Goal: Check status: Check status

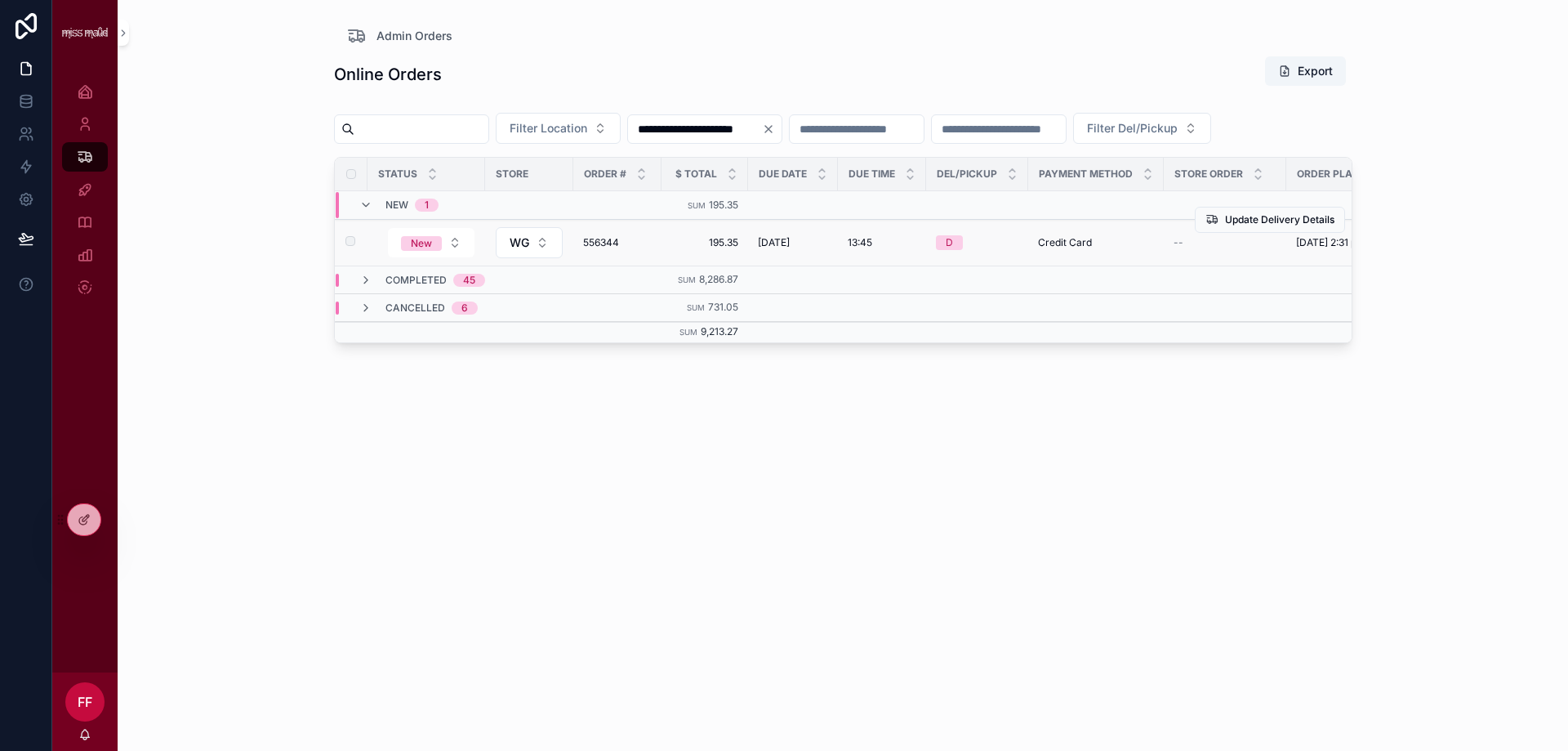
click at [611, 249] on span "556344" at bounding box center [618, 242] width 69 height 13
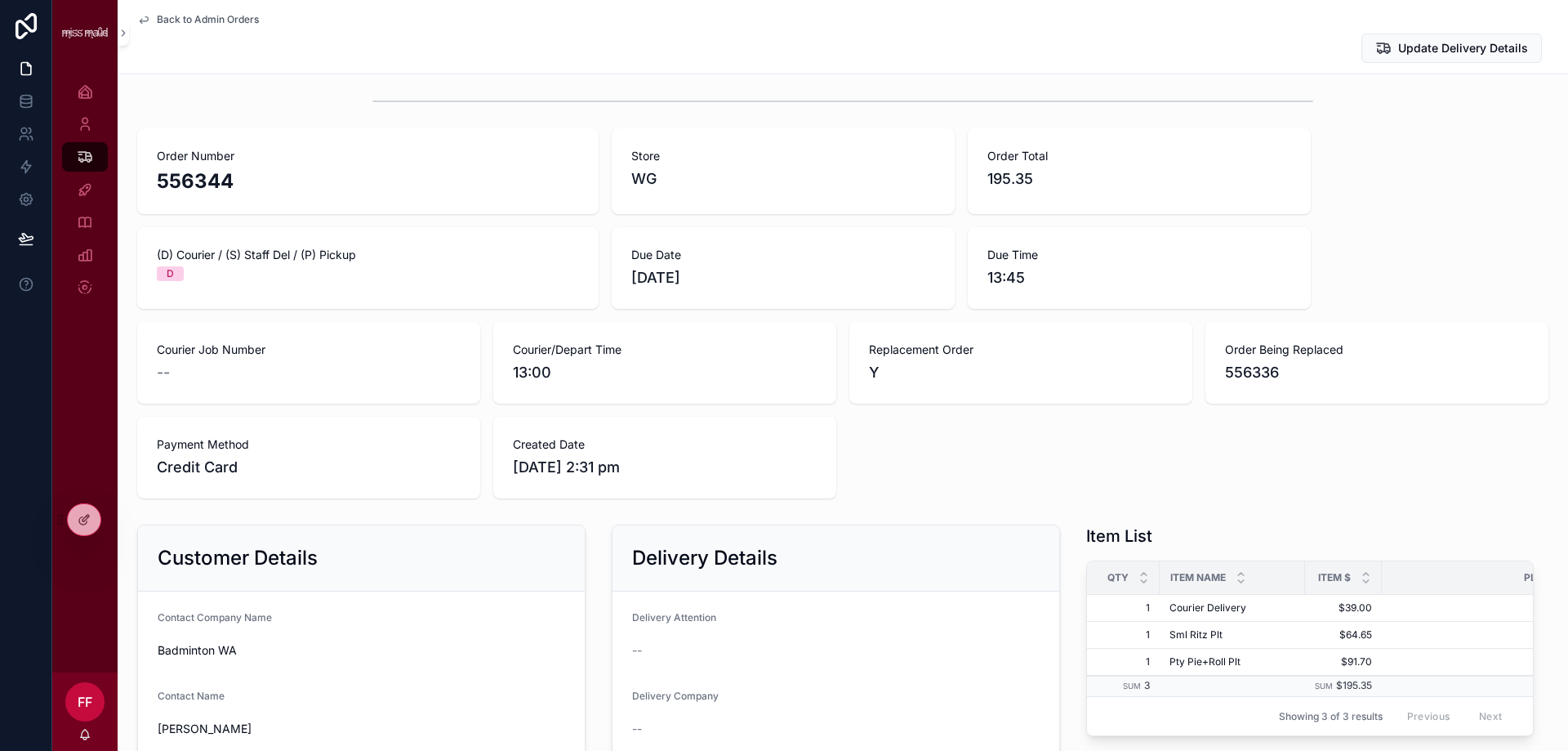
click at [1418, 419] on div "Order Number 556344 Store WG Order Total 195.35 (D) Courier / (S) Staff Del / (…" at bounding box center [843, 313] width 1412 height 370
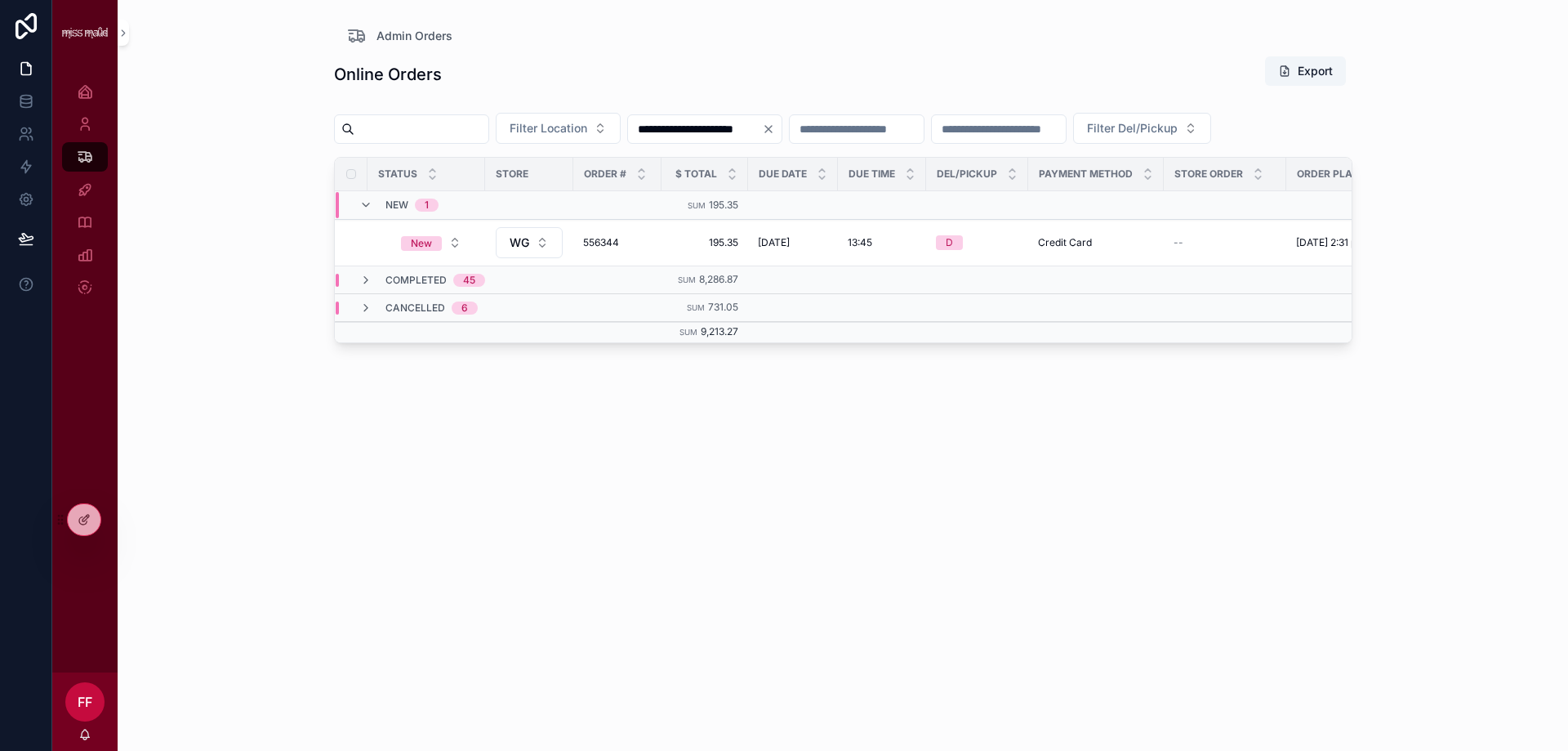
click at [476, 129] on input "scrollable content" at bounding box center [421, 129] width 134 height 23
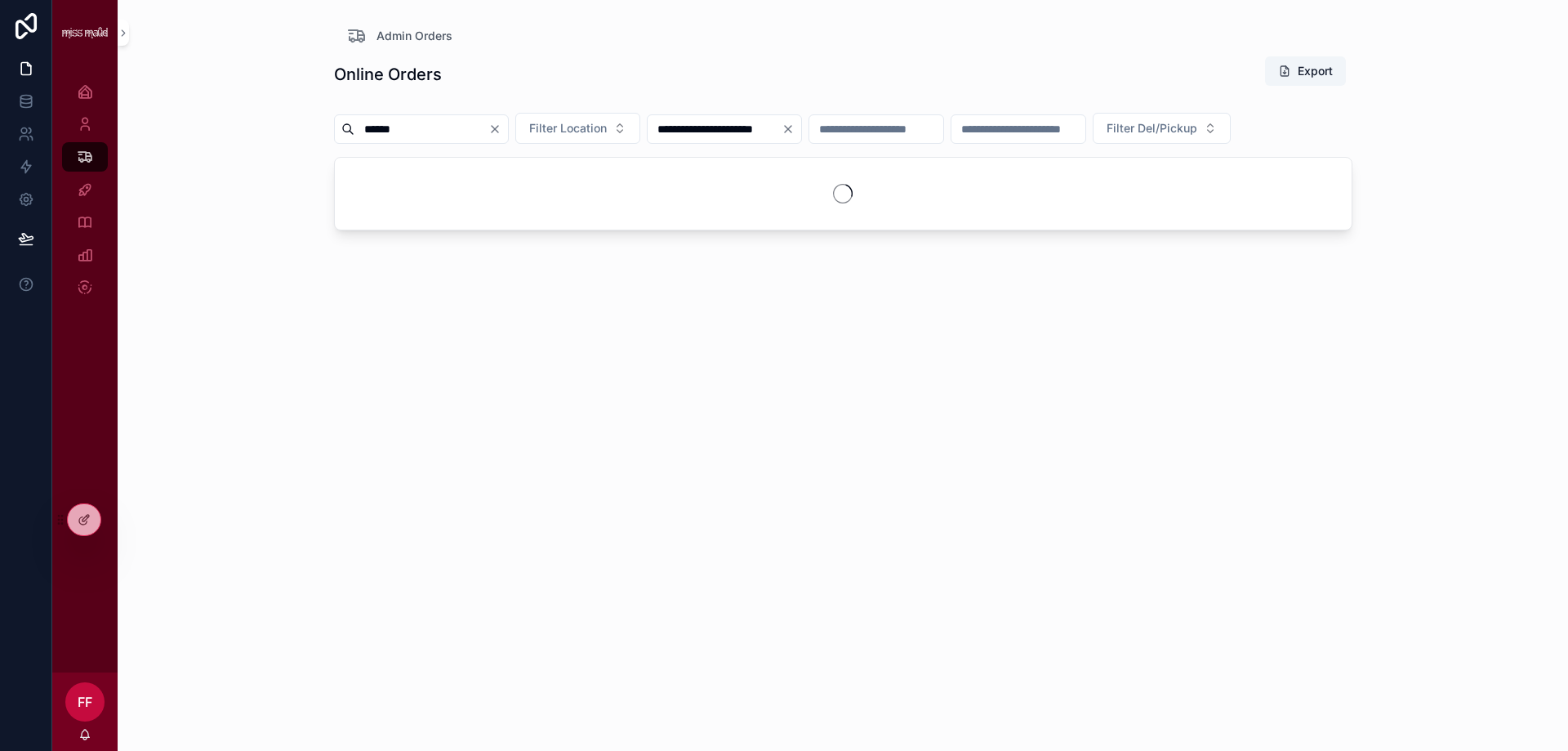
type input "******"
click at [743, 128] on input "**********" at bounding box center [714, 129] width 134 height 23
click at [802, 130] on button "Clear" at bounding box center [792, 129] width 20 height 13
type input "*****"
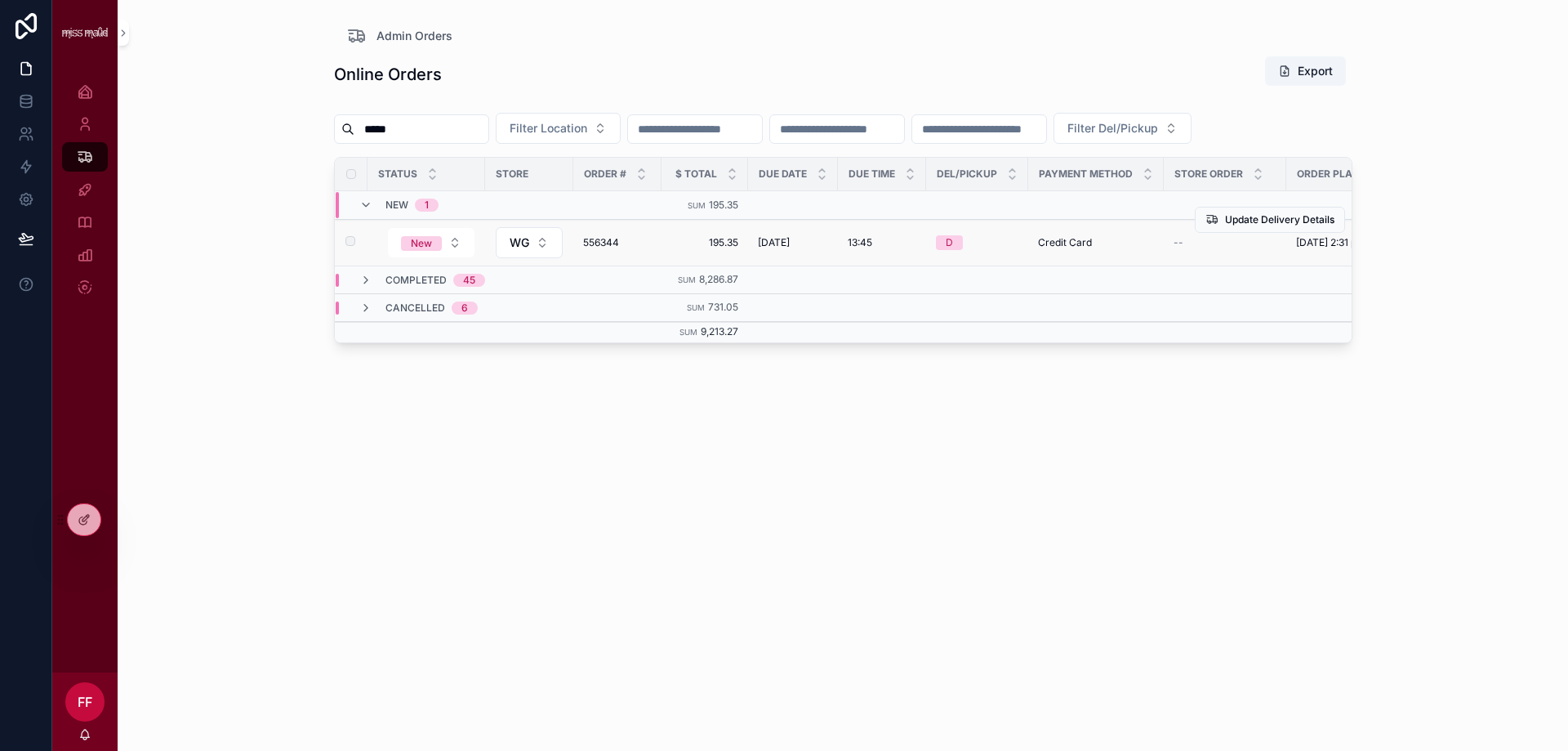
click at [597, 249] on span "556344" at bounding box center [618, 242] width 69 height 13
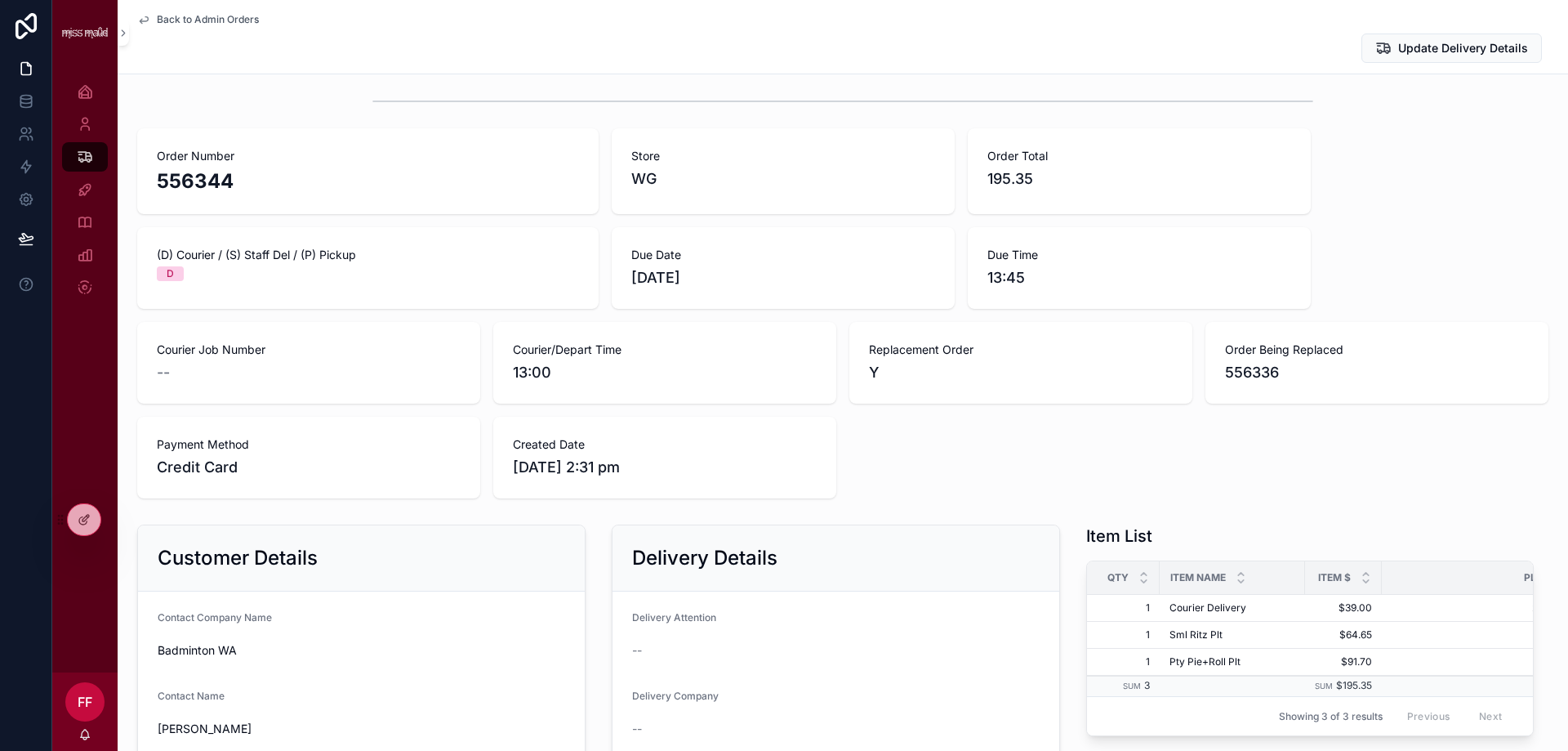
drag, startPoint x: 1255, startPoint y: 386, endPoint x: 1244, endPoint y: 398, distance: 16.3
click at [994, 471] on div "Order Number 556344 Store WG Order Total 195.35 (D) Courier / (S) Staff Del / (…" at bounding box center [843, 313] width 1412 height 370
click at [90, 522] on div at bounding box center [84, 520] width 32 height 31
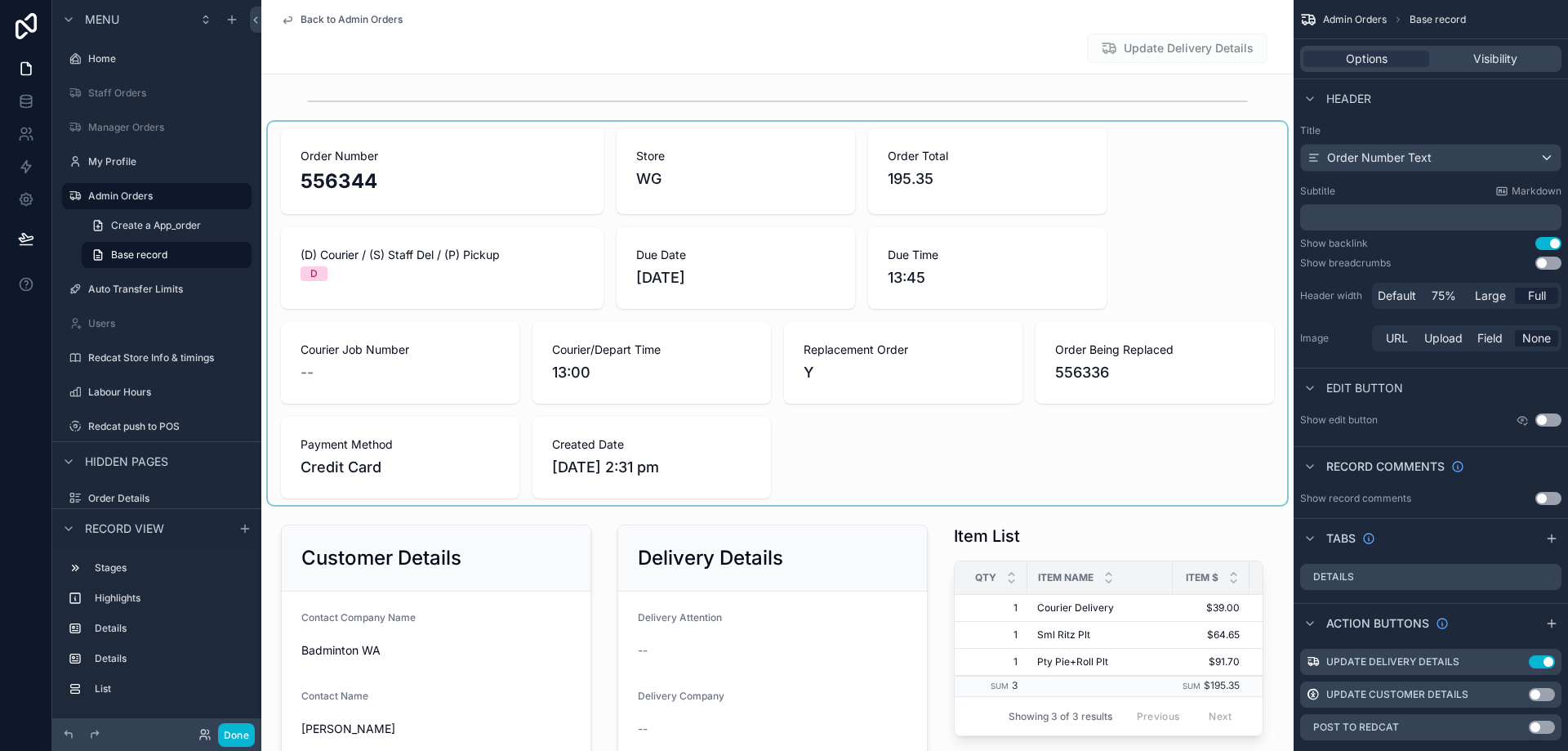
click at [1133, 392] on div "scrollable content" at bounding box center [777, 313] width 1019 height 383
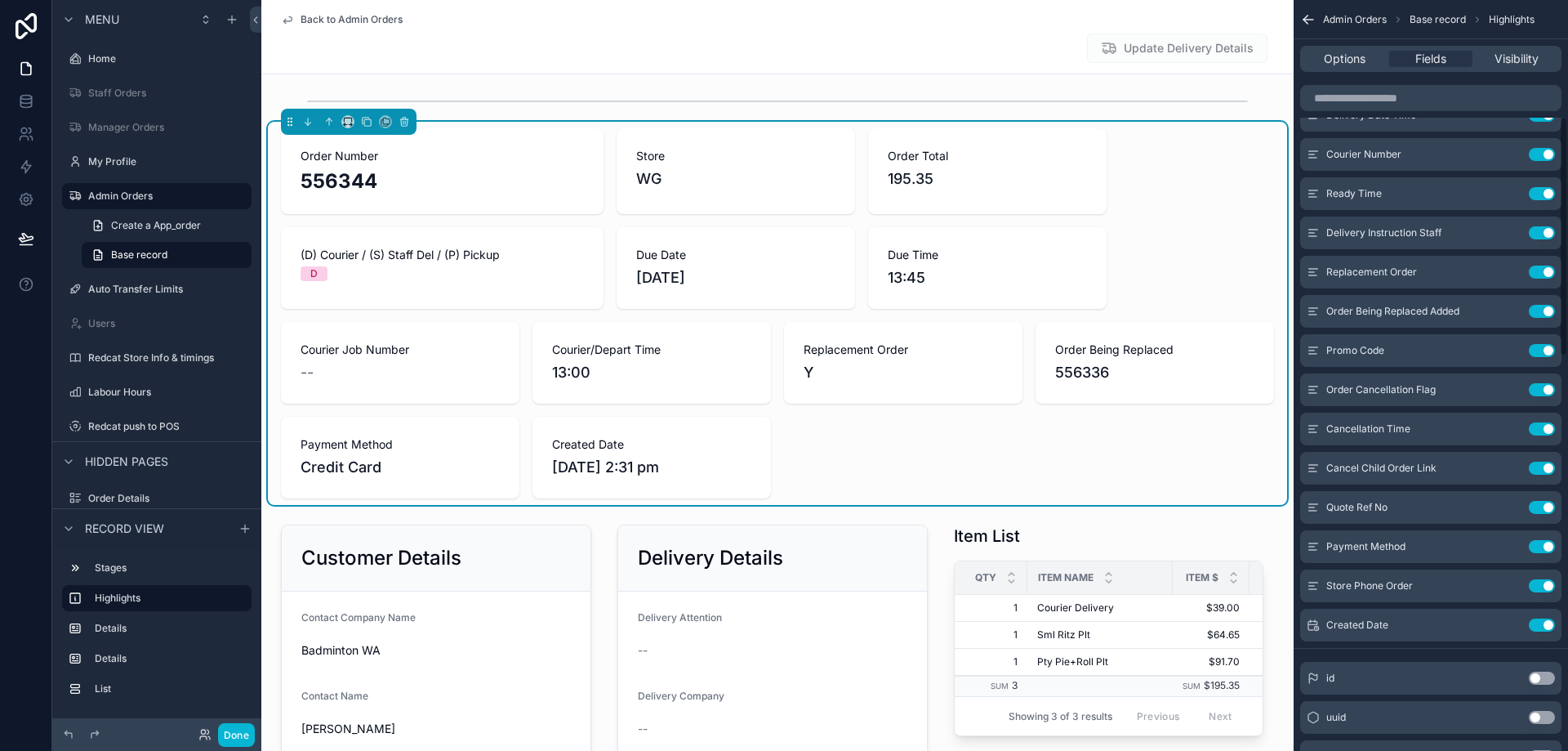
scroll to position [368, 0]
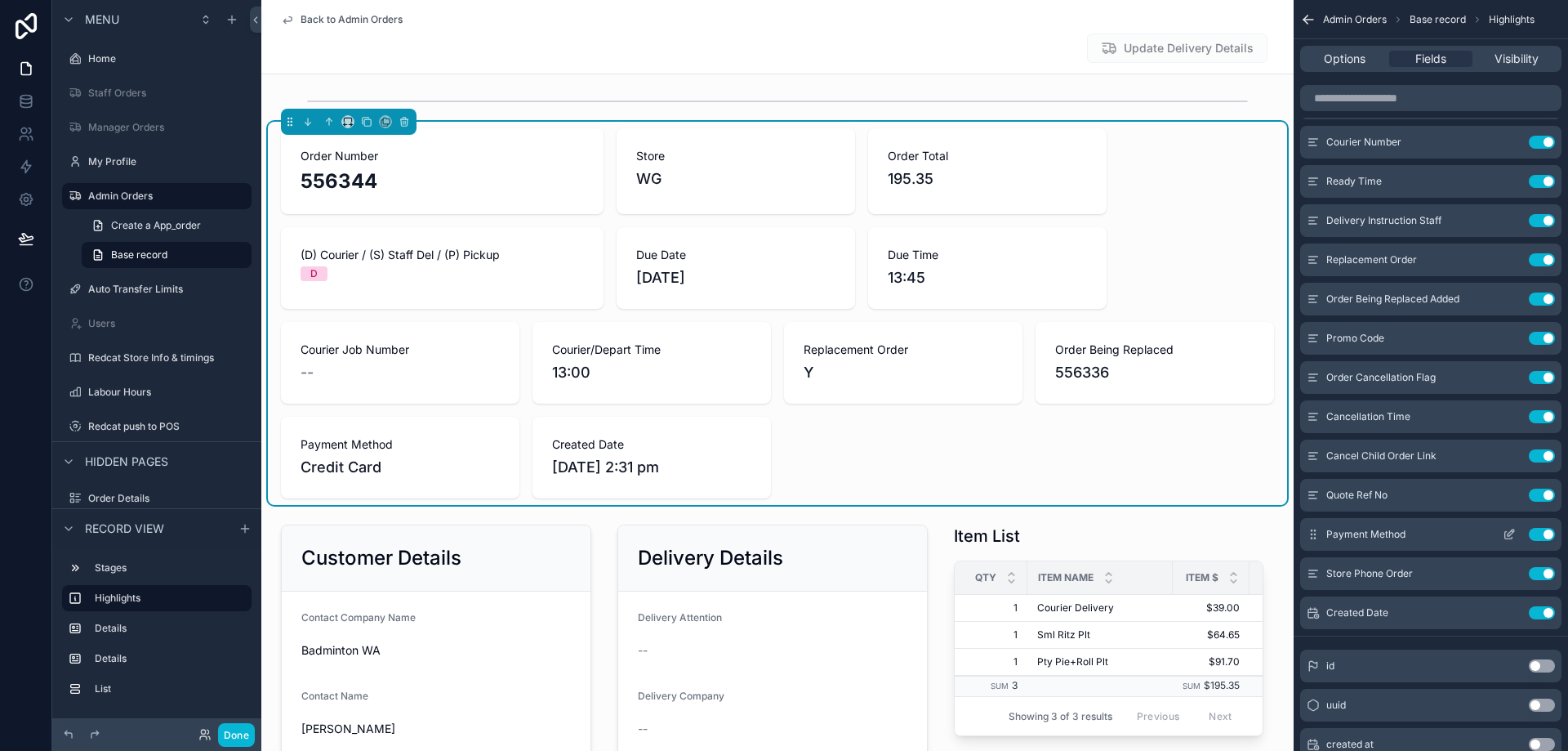
click at [1509, 531] on icon "scrollable content" at bounding box center [1509, 533] width 13 height 13
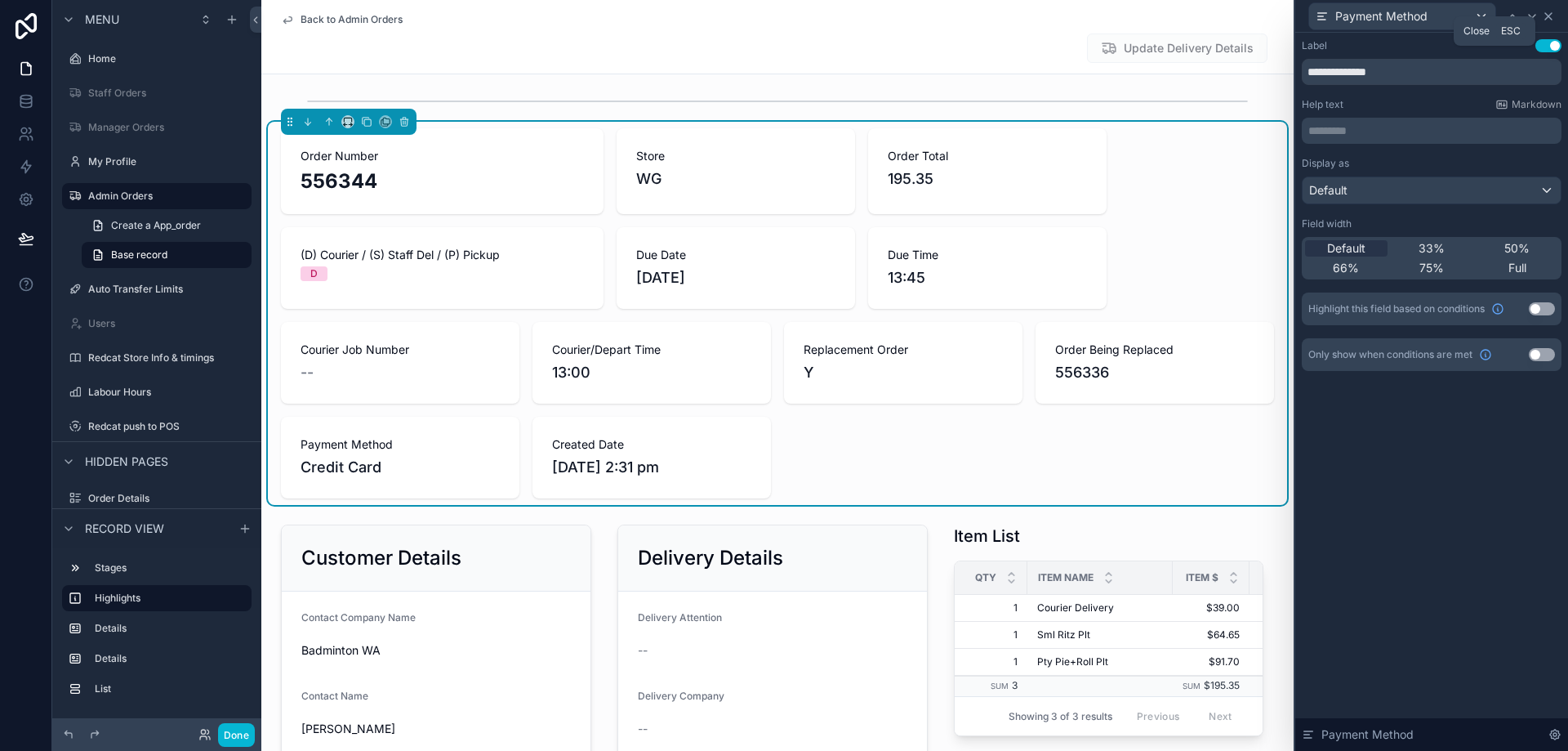
click at [1550, 11] on icon at bounding box center [1548, 16] width 13 height 13
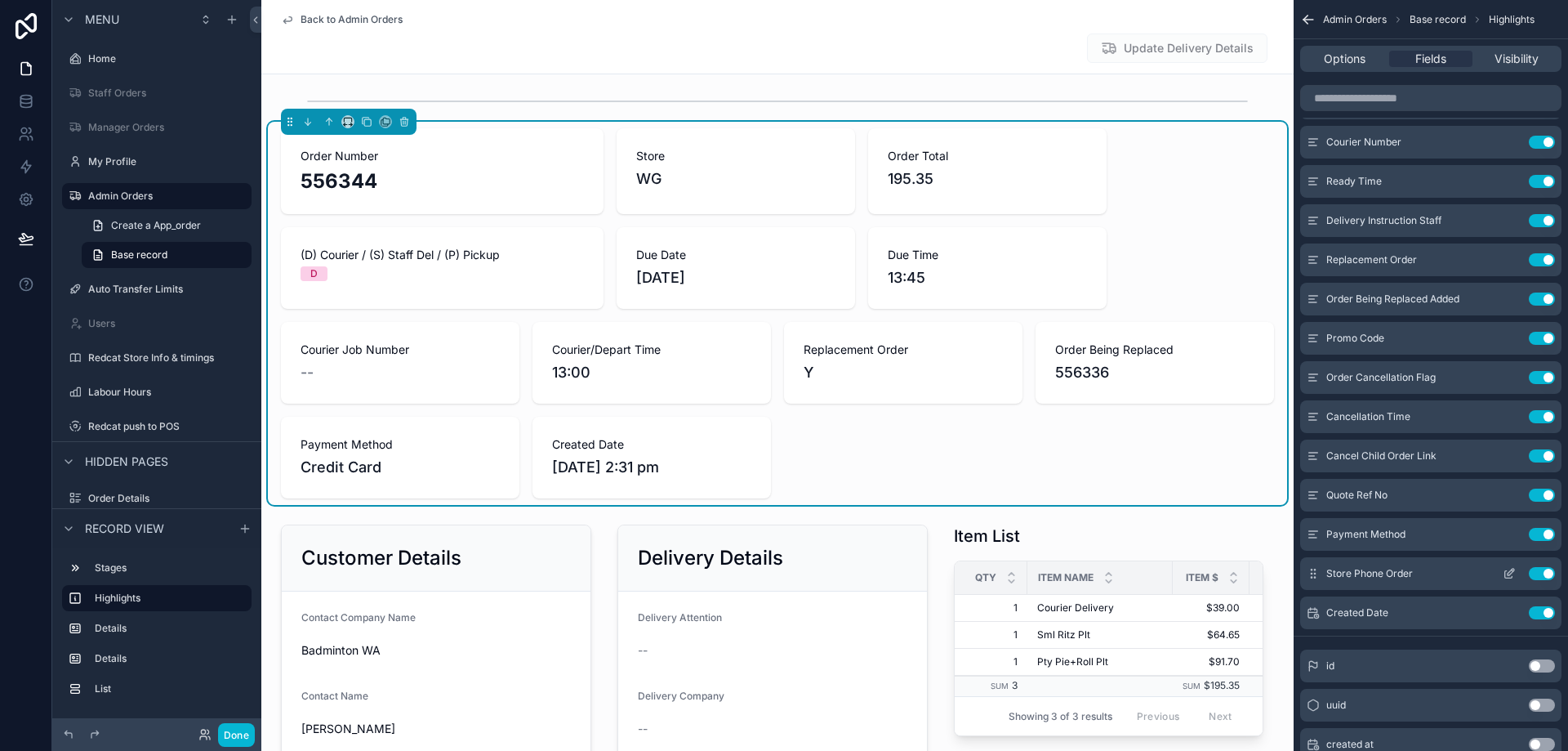
click at [1510, 573] on icon "scrollable content" at bounding box center [1509, 573] width 13 height 13
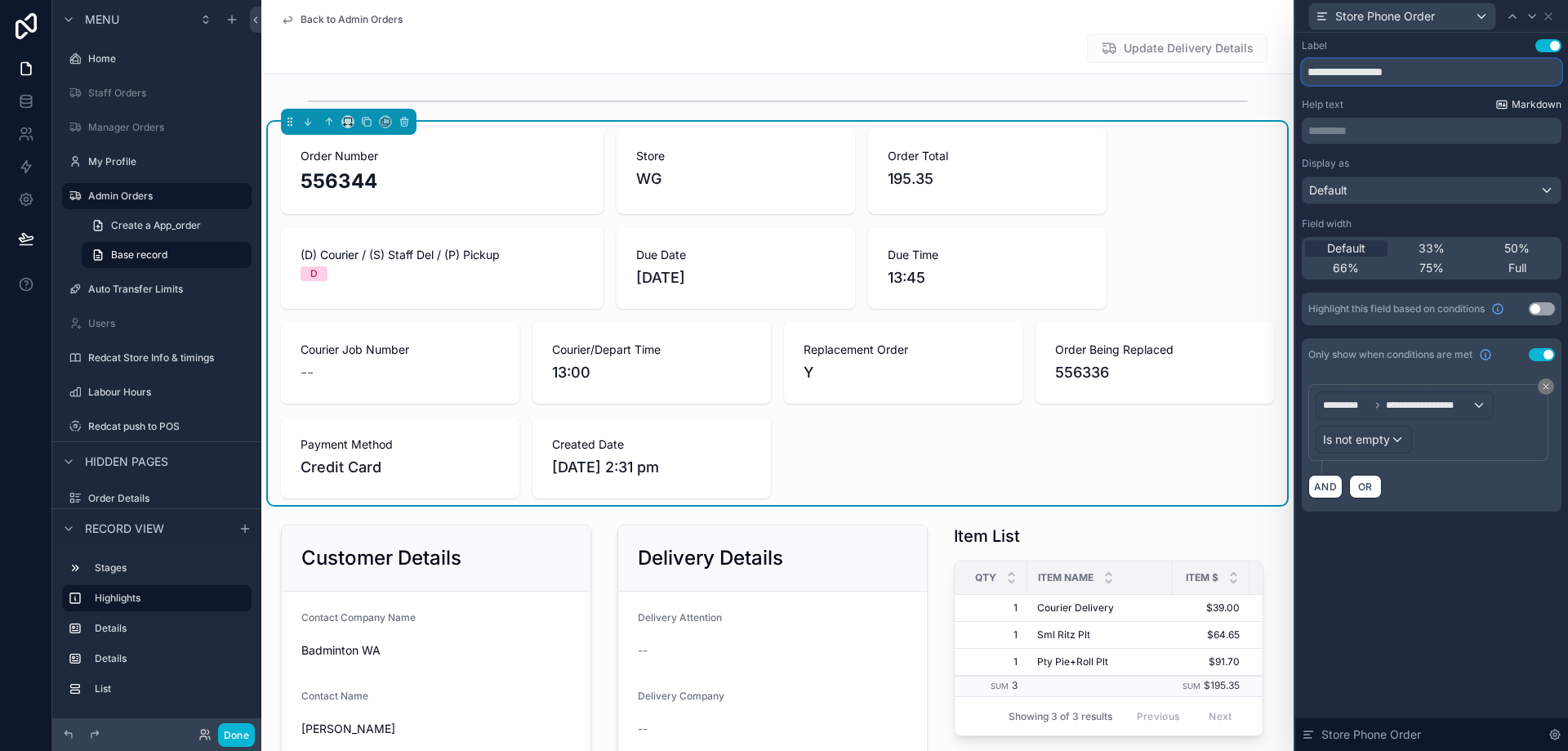
drag, startPoint x: 1517, startPoint y: 58, endPoint x: 1519, endPoint y: 103, distance: 45.0
click at [1548, 16] on icon at bounding box center [1548, 16] width 7 height 7
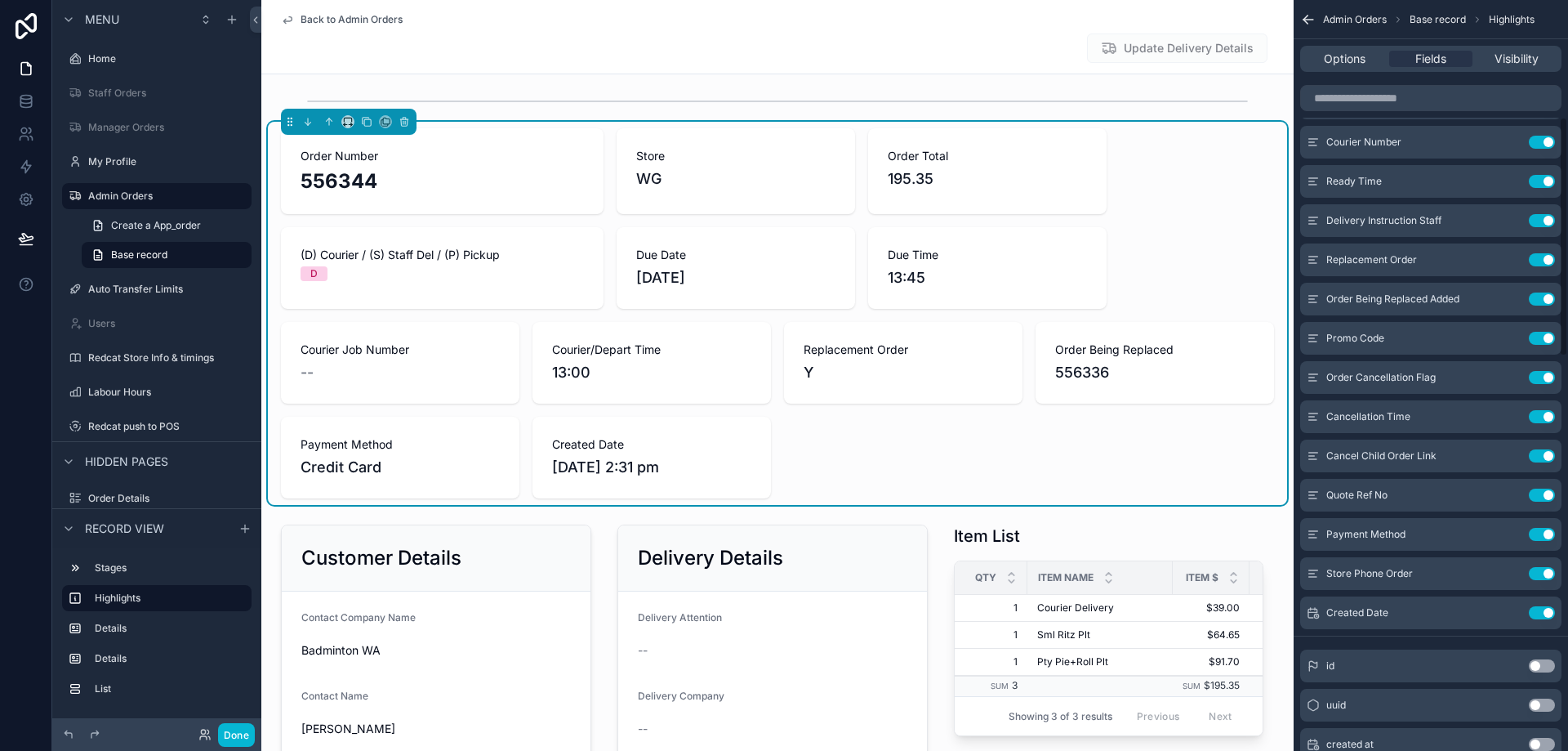
click at [455, 200] on div "Order Number 556344" at bounding box center [443, 170] width 323 height 86
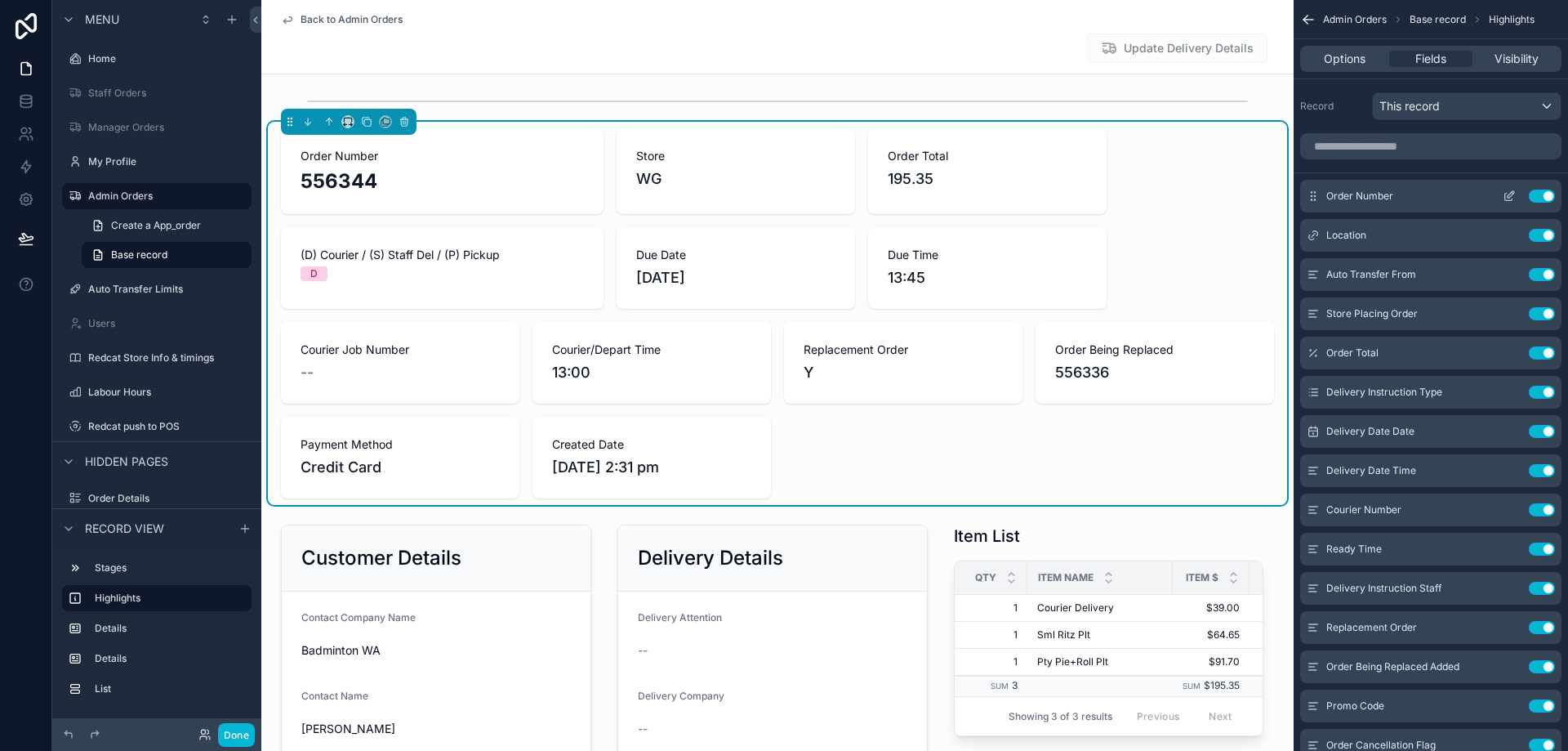
click at [1510, 196] on icon "scrollable content" at bounding box center [1509, 196] width 13 height 13
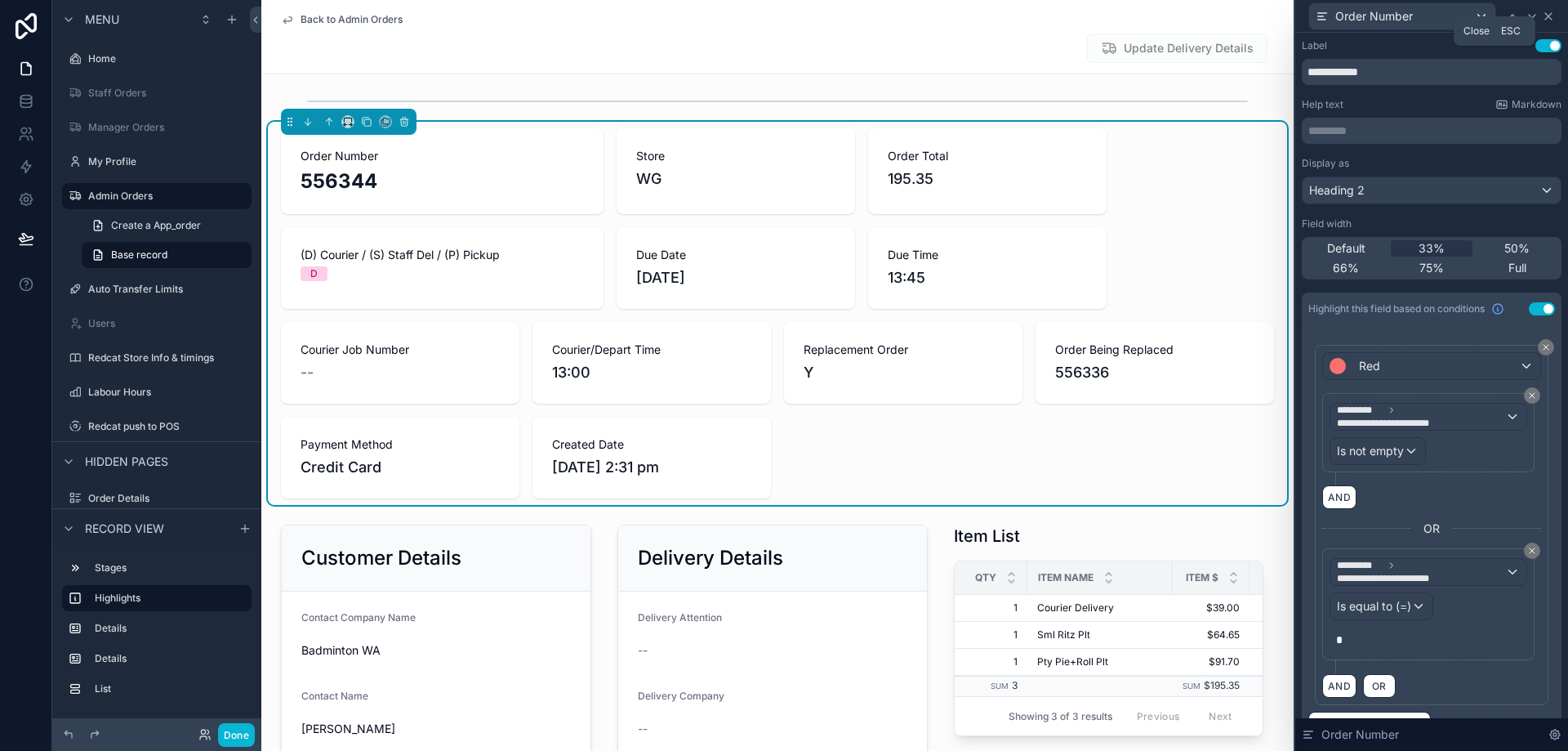
click at [1548, 12] on icon at bounding box center [1548, 16] width 13 height 13
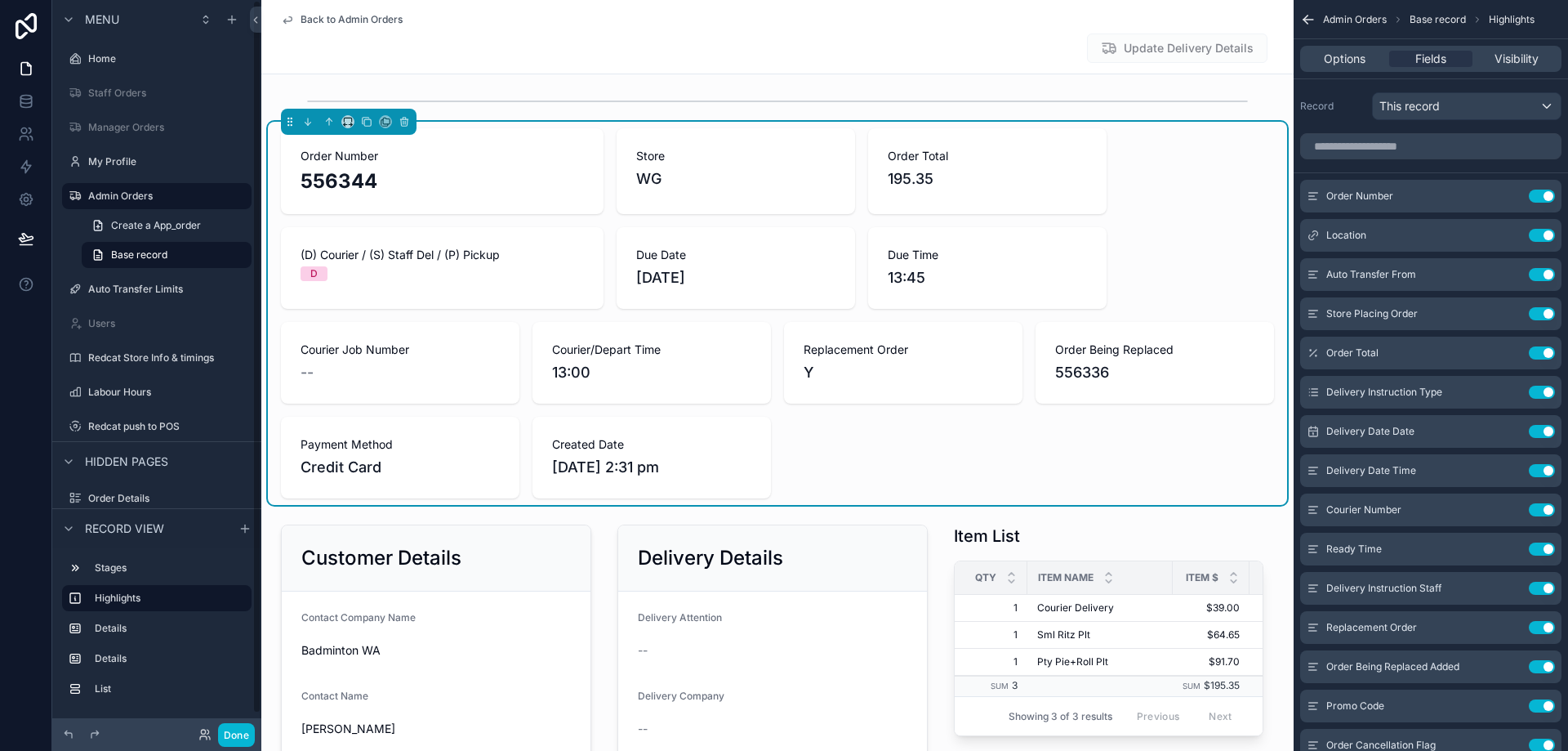
click at [331, 15] on span "Back to Admin Orders" at bounding box center [352, 19] width 102 height 13
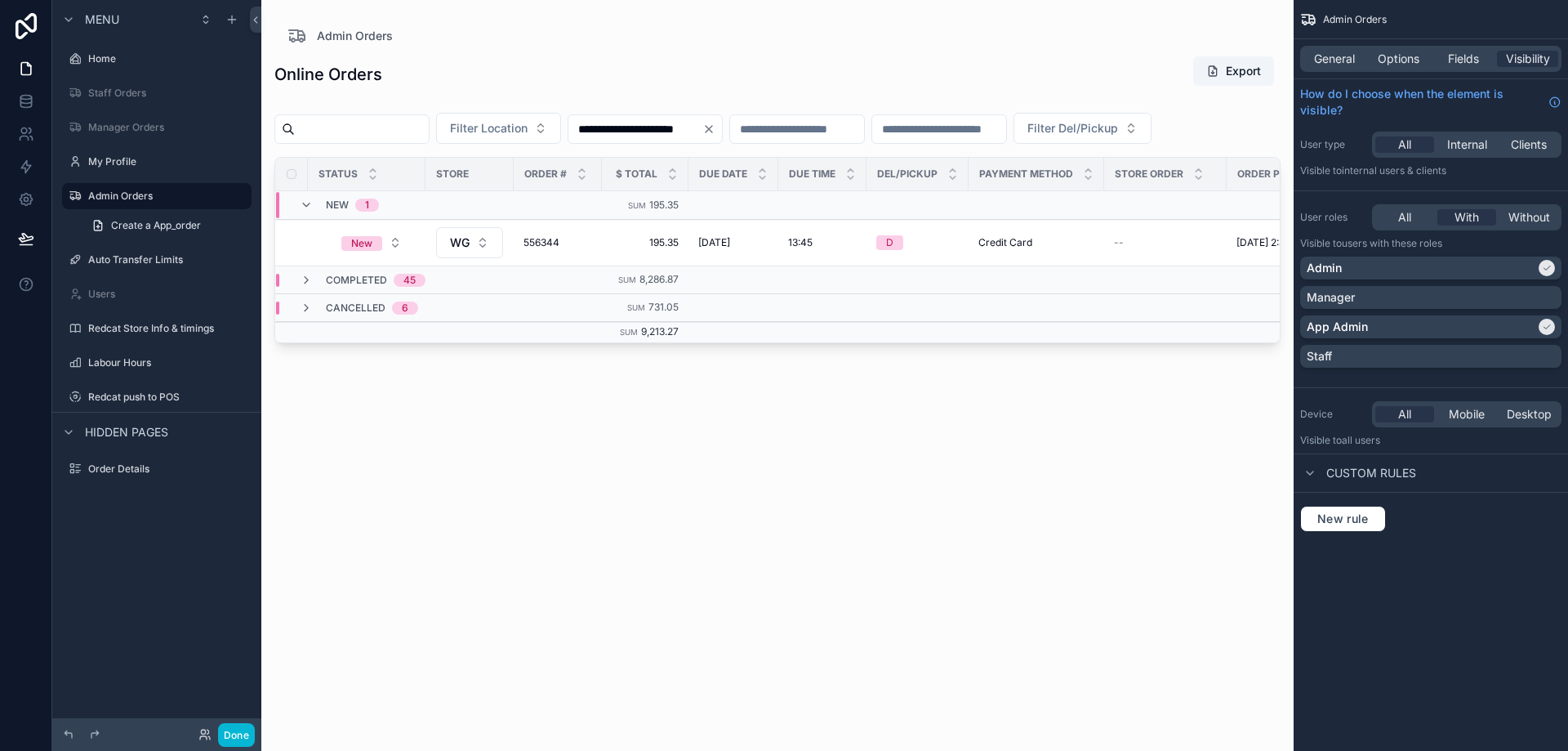
click at [416, 128] on input "scrollable content" at bounding box center [362, 129] width 134 height 23
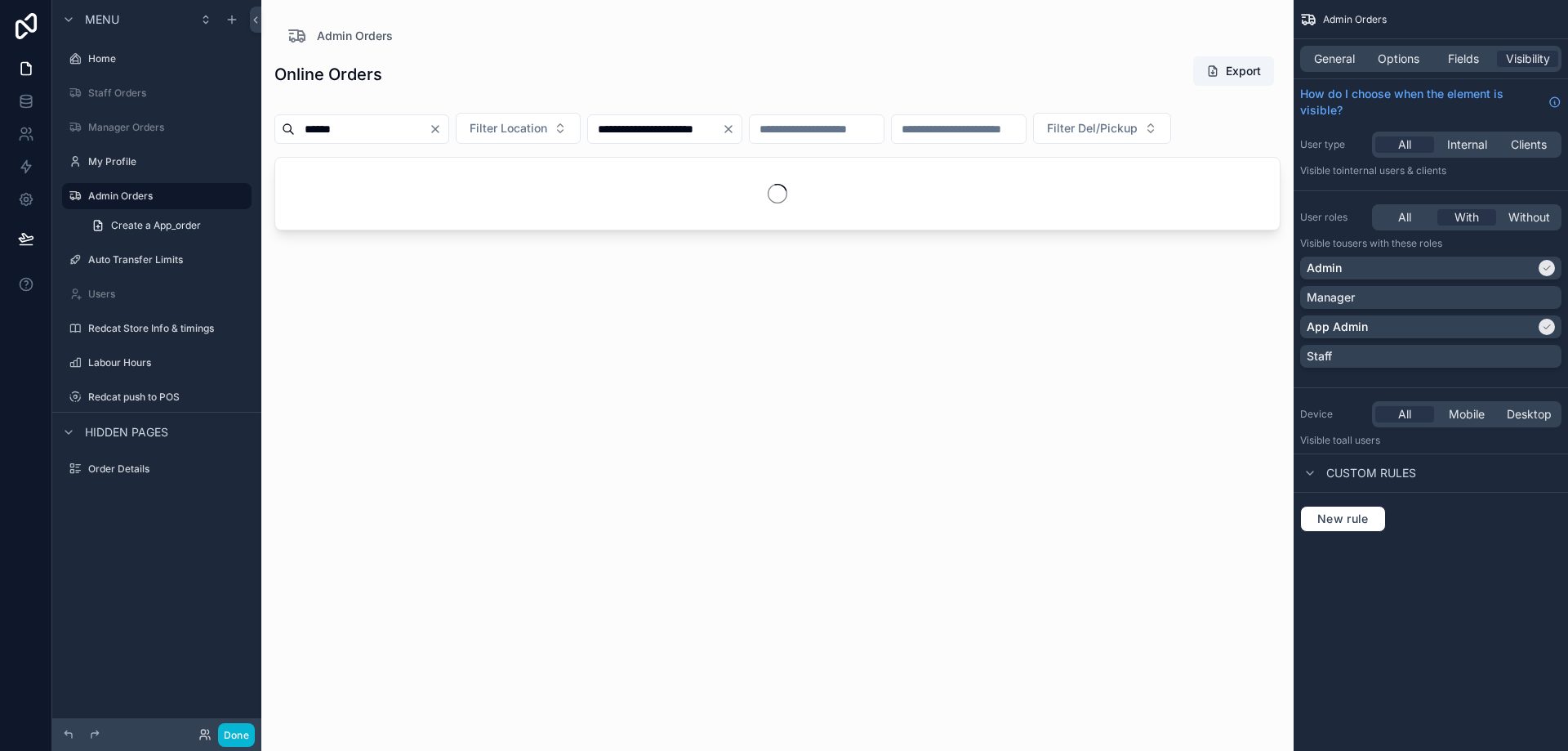
type input "******"
click at [735, 128] on icon "Clear" at bounding box center [728, 129] width 13 height 13
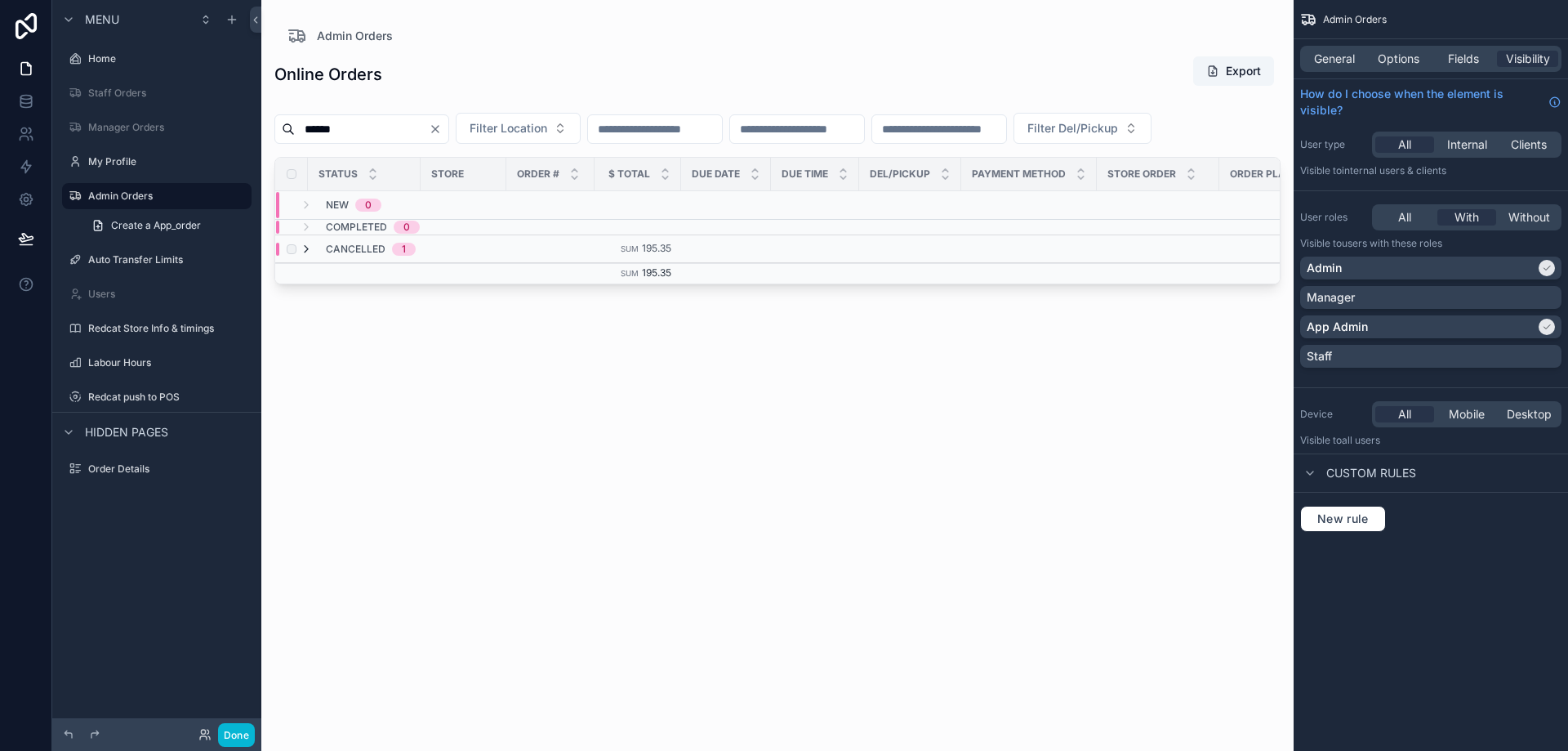
click at [306, 256] on icon "scrollable content" at bounding box center [306, 249] width 13 height 13
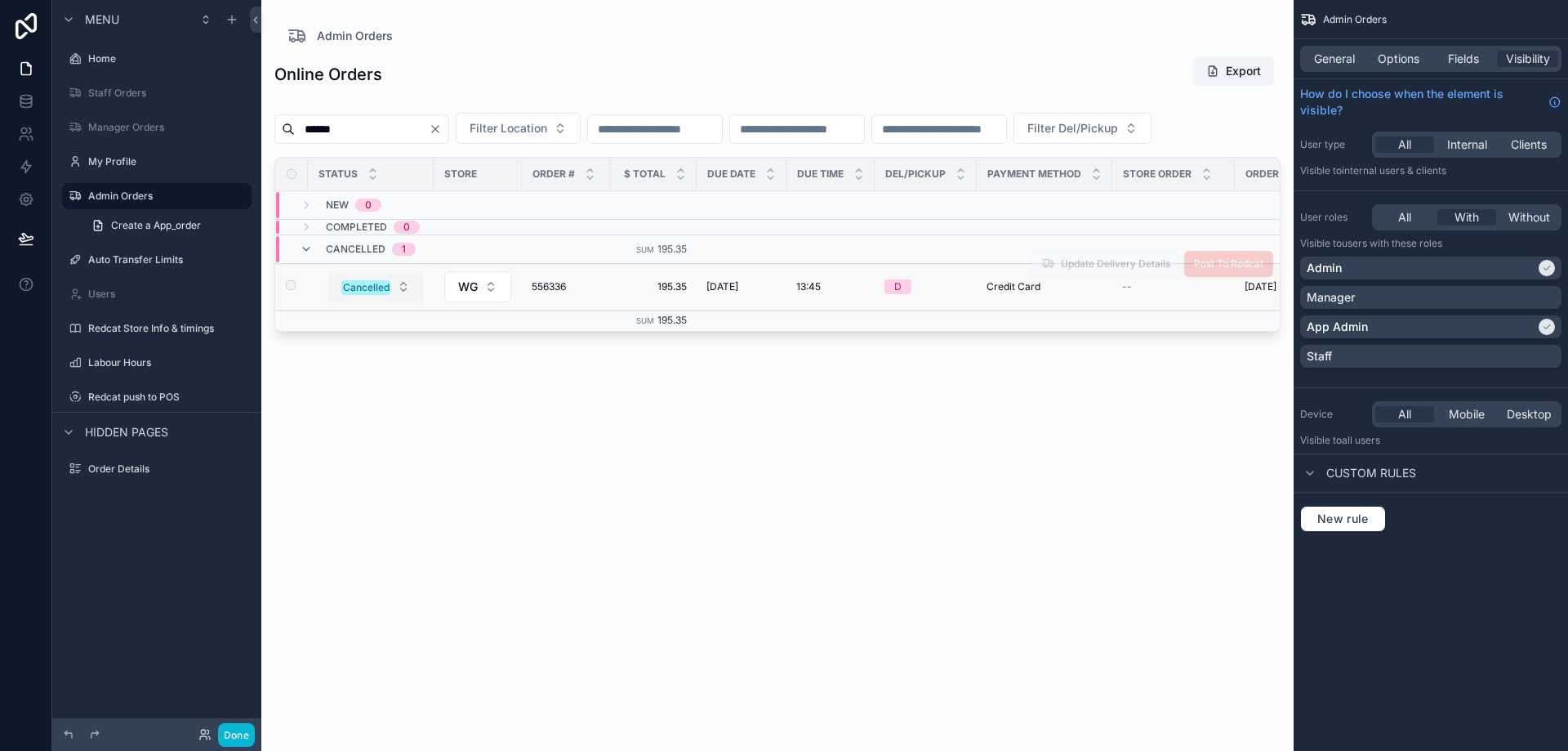
click at [383, 295] on div "Cancelled" at bounding box center [366, 287] width 46 height 15
click at [565, 293] on span "556336" at bounding box center [567, 286] width 69 height 13
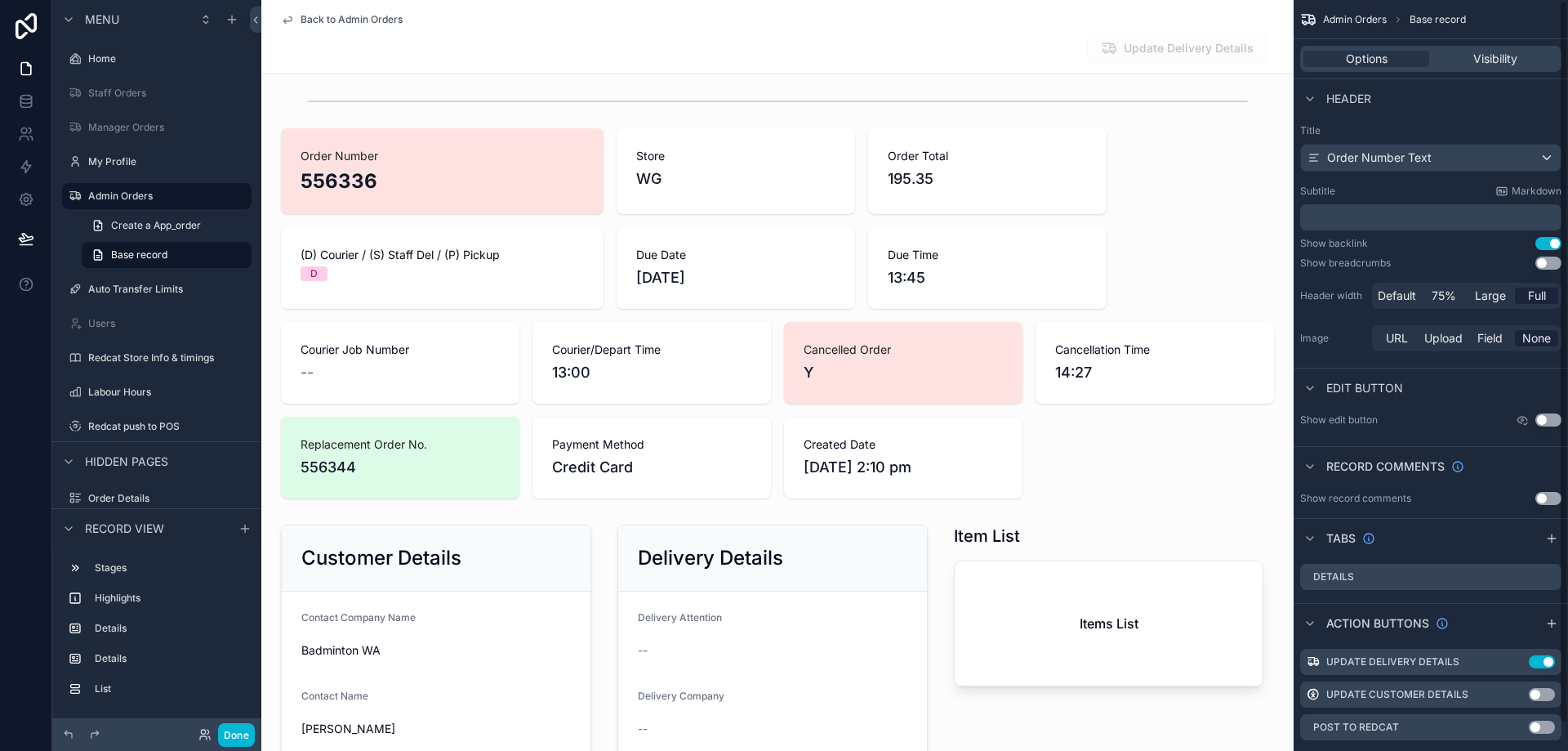
click at [806, 25] on div "Back to Admin Orders" at bounding box center [778, 19] width 994 height 13
click at [376, 22] on span "Back to Admin Orders" at bounding box center [352, 19] width 102 height 13
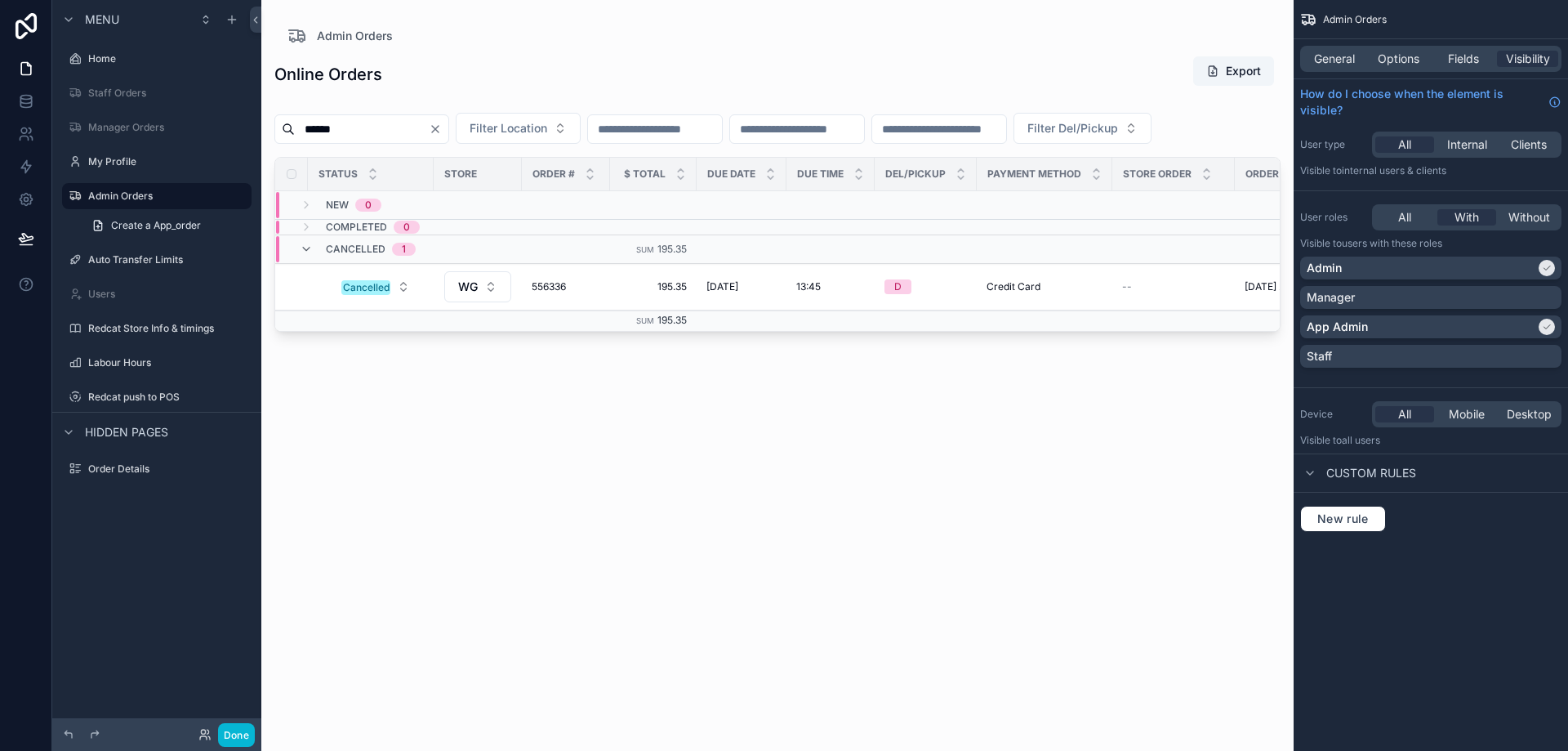
click at [423, 126] on input "******" at bounding box center [362, 129] width 134 height 23
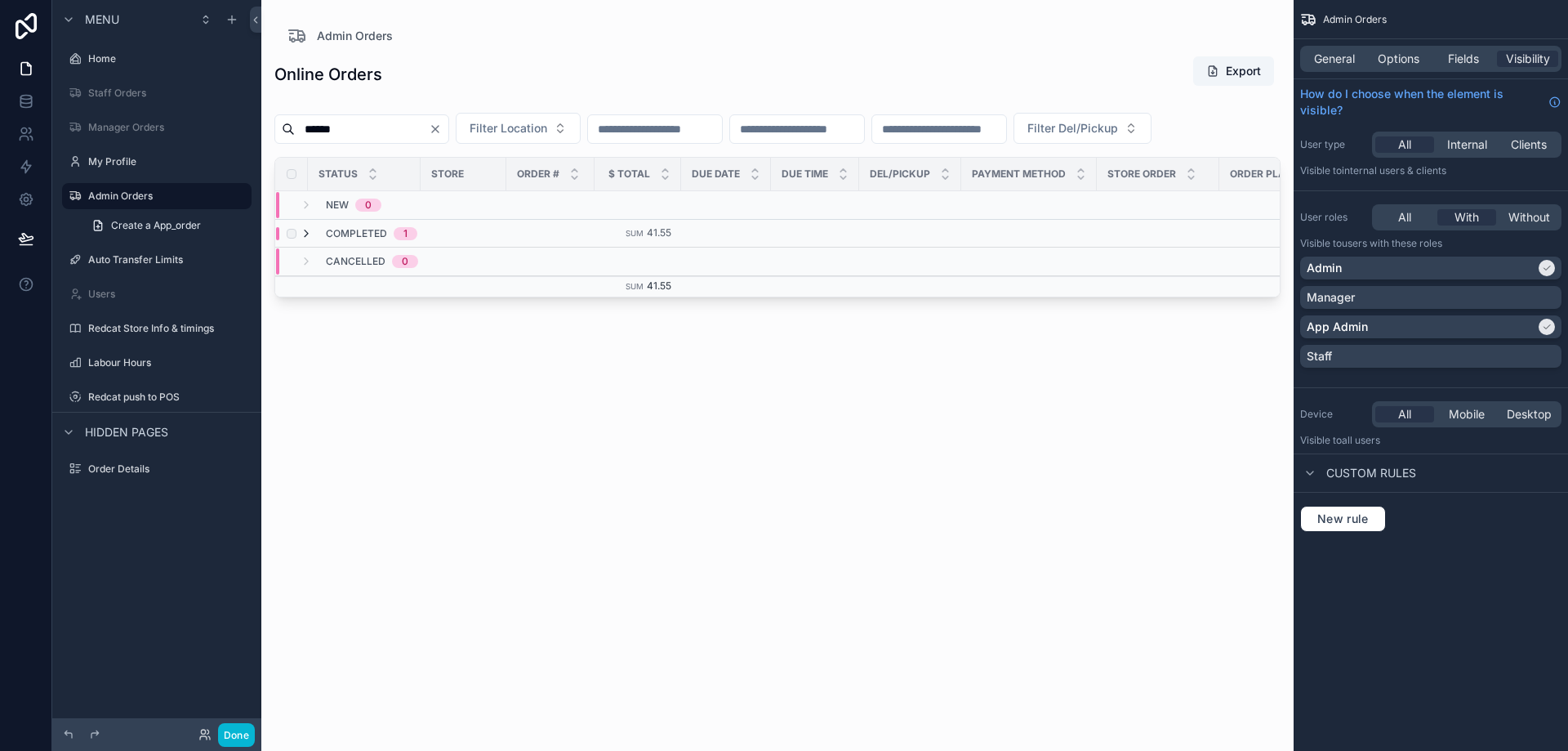
type input "******"
click at [306, 240] on icon "scrollable content" at bounding box center [306, 233] width 13 height 13
